Goal: Check status: Check status

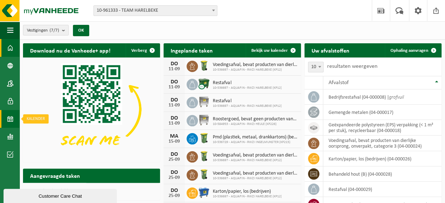
click at [11, 117] on span at bounding box center [10, 119] width 6 height 18
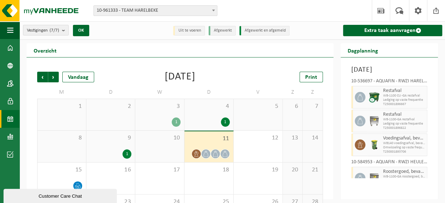
click at [120, 144] on div "9 1" at bounding box center [110, 146] width 49 height 32
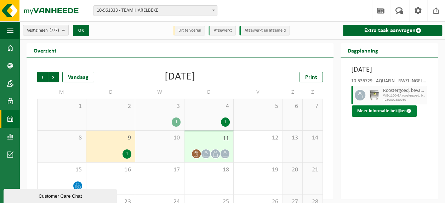
click at [377, 117] on button "Meer informatie bekijken" at bounding box center [384, 110] width 65 height 11
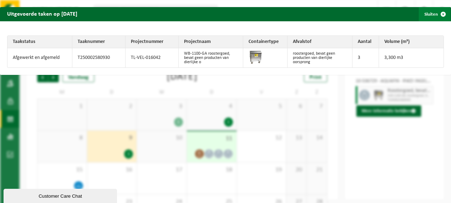
click at [437, 13] on span "button" at bounding box center [443, 14] width 14 height 14
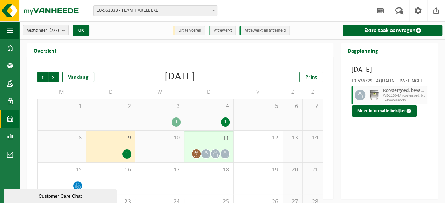
click at [226, 146] on div "11" at bounding box center [209, 146] width 49 height 31
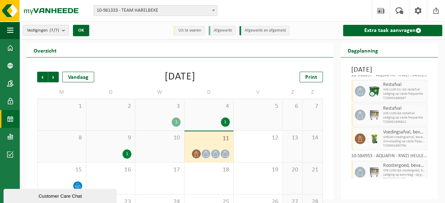
scroll to position [11, 0]
